Goal: Download file/media

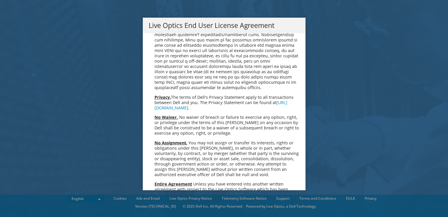
scroll to position [2219, 0]
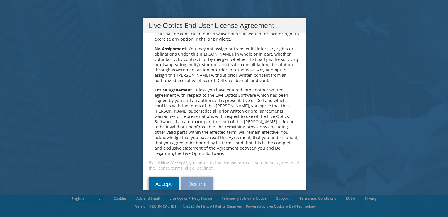
click at [167, 176] on link "Accept" at bounding box center [164, 183] width 30 height 14
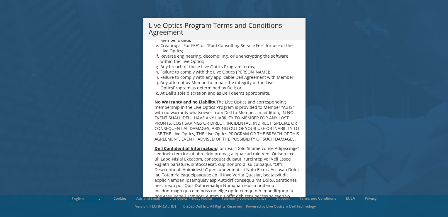
scroll to position [420, 0]
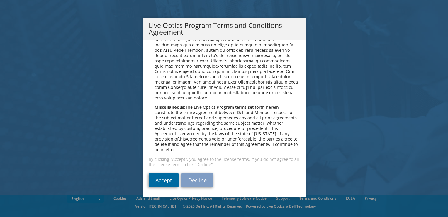
click at [163, 182] on link "Accept" at bounding box center [164, 180] width 30 height 14
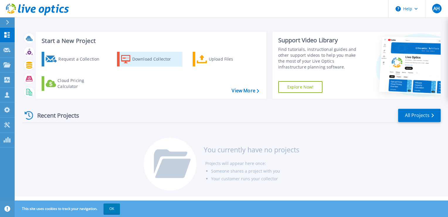
click at [163, 58] on div "Download Collector" at bounding box center [155, 59] width 47 height 12
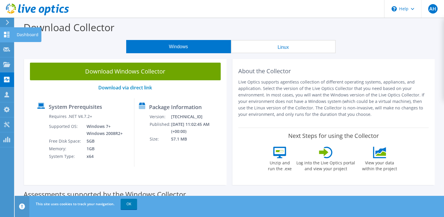
click at [5, 35] on use at bounding box center [7, 35] width 6 height 6
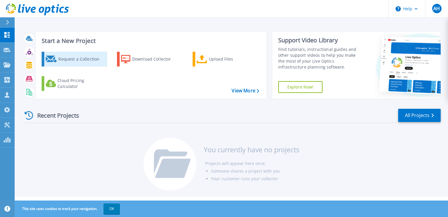
click at [69, 65] on link "Request a Collection" at bounding box center [74, 59] width 65 height 15
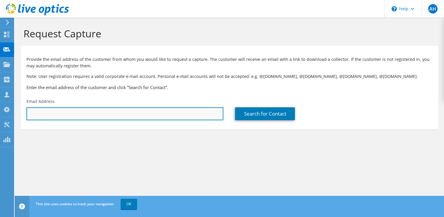
click at [85, 114] on input "text" at bounding box center [124, 113] width 197 height 13
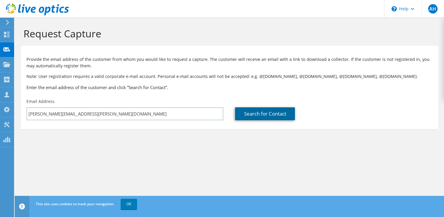
click at [257, 112] on link "Search for Contact" at bounding box center [265, 113] width 60 height 13
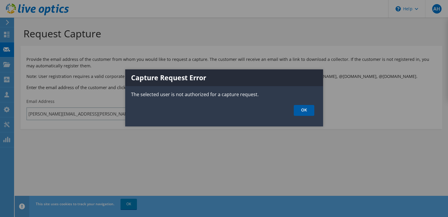
click at [304, 114] on link "OK" at bounding box center [304, 110] width 21 height 11
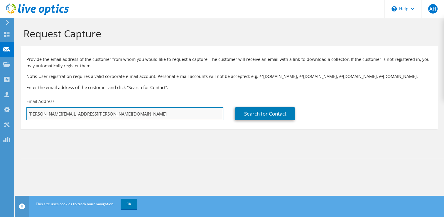
click at [178, 118] on input "richard.nicolas@saptatunas.com" at bounding box center [124, 113] width 197 height 13
type input "r"
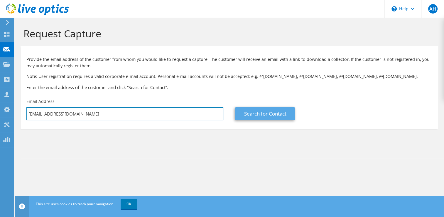
type input "anggoro.sugiharto@nsr.co.id"
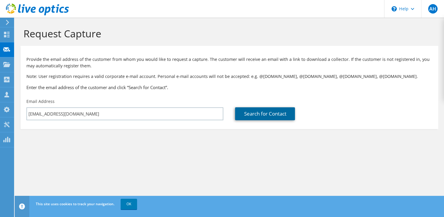
click at [252, 116] on link "Search for Contact" at bounding box center [265, 113] width 60 height 13
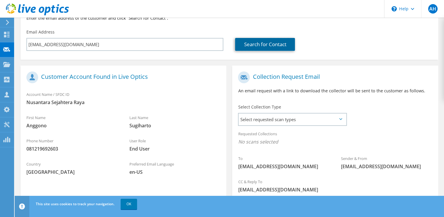
scroll to position [70, 0]
click at [338, 116] on span "Select requested scan types" at bounding box center [292, 119] width 107 height 12
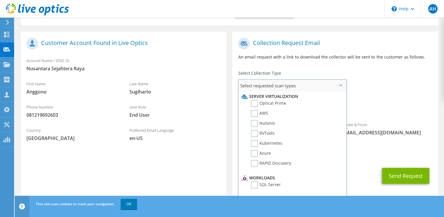
scroll to position [111, 0]
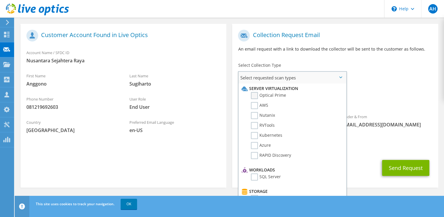
click at [251, 94] on label "Optical Prime" at bounding box center [268, 95] width 35 height 7
click at [0, 0] on input "Optical Prime" at bounding box center [0, 0] width 0 height 0
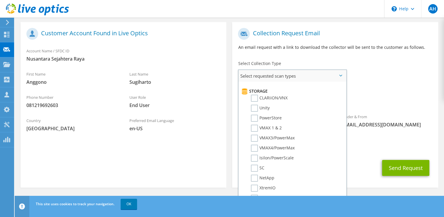
scroll to position [97, 0]
click at [252, 115] on label "PowerStore" at bounding box center [266, 118] width 31 height 7
click at [0, 0] on input "PowerStore" at bounding box center [0, 0] width 0 height 0
click at [376, 75] on div "To anggoro.sugiharto@nsr.co.id Sender & From liveoptics@liveoptics.com" at bounding box center [335, 79] width 206 height 109
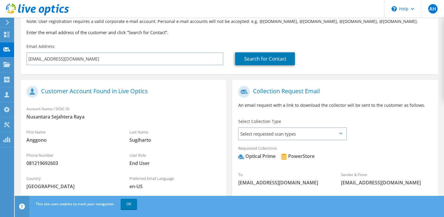
scroll to position [50, 0]
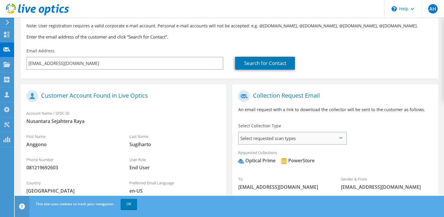
click at [333, 137] on span "Select requested scan types" at bounding box center [292, 138] width 107 height 12
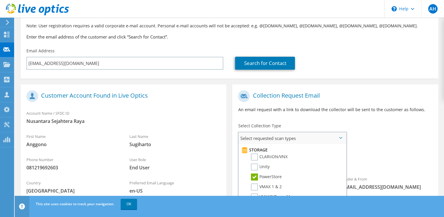
scroll to position [102, 0]
click at [254, 176] on label "PowerStore" at bounding box center [266, 176] width 31 height 7
click at [0, 0] on input "PowerStore" at bounding box center [0, 0] width 0 height 0
click at [365, 132] on div "To anggoro.sugiharto@nsr.co.id Sender & From liveoptics@liveoptics.com" at bounding box center [335, 141] width 206 height 109
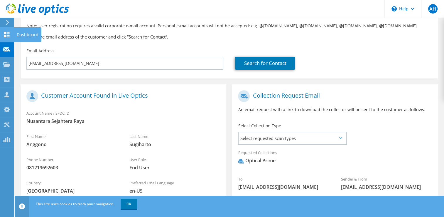
click at [7, 33] on icon at bounding box center [6, 35] width 7 height 6
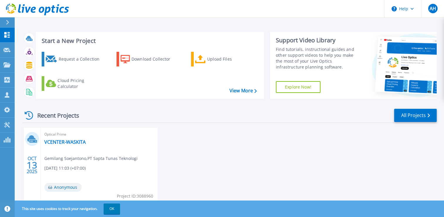
scroll to position [21, 0]
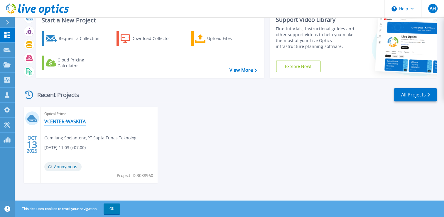
click at [57, 120] on link "VCENTER-WASKITA" at bounding box center [64, 121] width 41 height 6
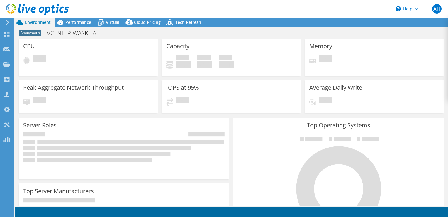
select select "USD"
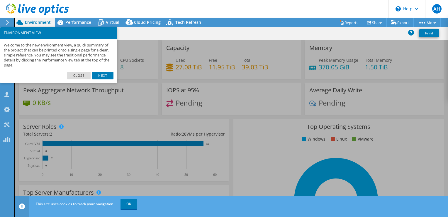
click at [94, 72] on link "Next" at bounding box center [102, 76] width 21 height 8
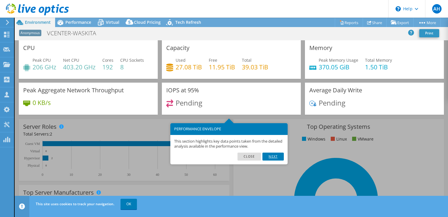
click at [272, 154] on link "Next" at bounding box center [273, 156] width 21 height 8
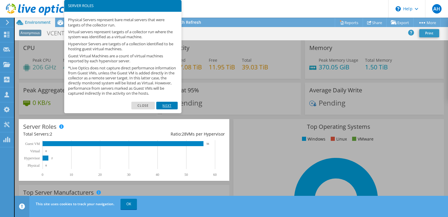
click at [171, 107] on link "Next" at bounding box center [166, 106] width 21 height 8
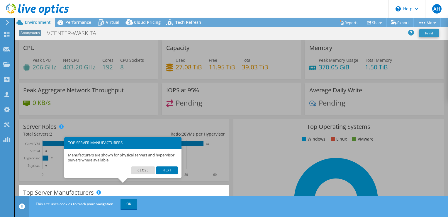
click at [169, 172] on link "Next" at bounding box center [166, 170] width 21 height 8
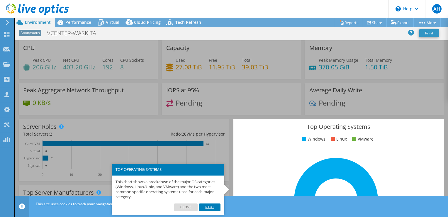
click at [207, 206] on link "Next" at bounding box center [209, 207] width 21 height 8
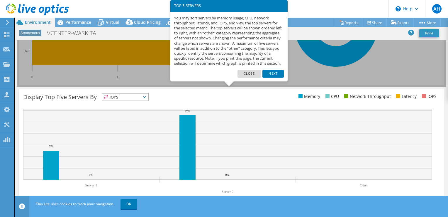
click at [270, 75] on link "Next" at bounding box center [273, 74] width 21 height 8
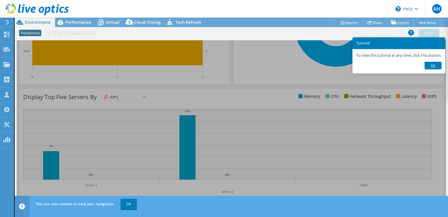
click at [434, 67] on link "Ok" at bounding box center [433, 66] width 17 height 8
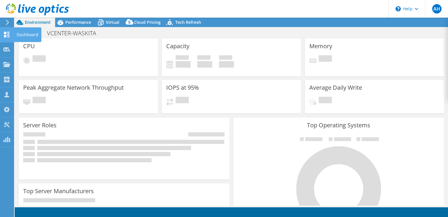
select select "USD"
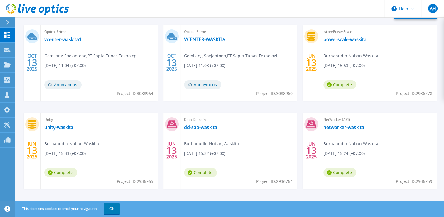
scroll to position [103, 0]
click at [63, 38] on link "vcenter-waskita1" at bounding box center [62, 39] width 37 height 6
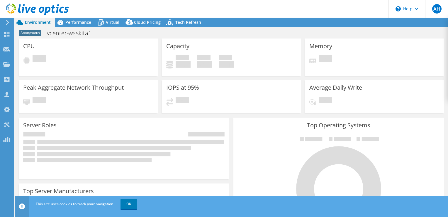
select select "USD"
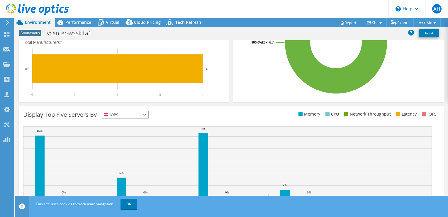
scroll to position [157, 0]
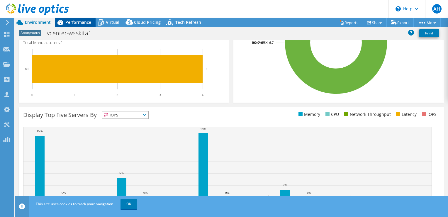
click at [77, 21] on span "Performance" at bounding box center [78, 22] width 26 height 6
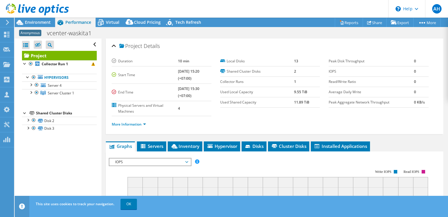
scroll to position [0, 0]
click at [28, 74] on div at bounding box center [28, 77] width 6 height 6
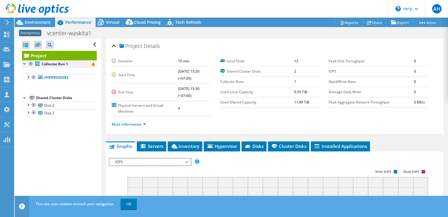
click at [25, 63] on div at bounding box center [25, 63] width 6 height 6
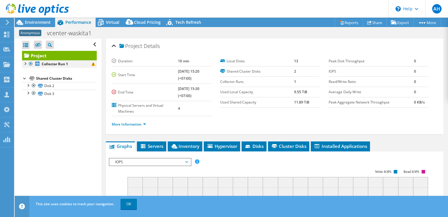
click at [25, 63] on div at bounding box center [25, 63] width 6 height 6
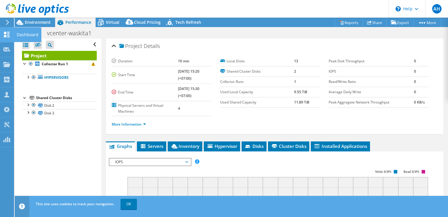
click at [5, 32] on use at bounding box center [7, 35] width 6 height 6
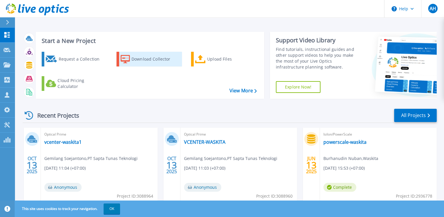
click at [140, 63] on div "Download Collector" at bounding box center [154, 59] width 47 height 12
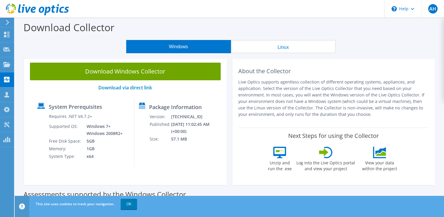
click at [264, 45] on button "Linux" at bounding box center [283, 46] width 105 height 13
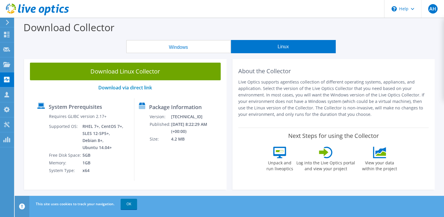
click at [212, 47] on button "Windows" at bounding box center [178, 46] width 105 height 13
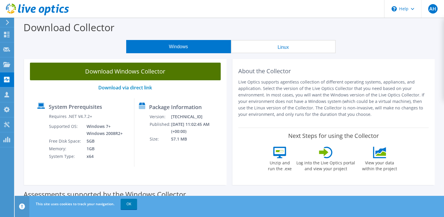
click at [166, 68] on link "Download Windows Collector" at bounding box center [125, 72] width 191 height 18
